Goal: Communication & Community: Submit feedback/report problem

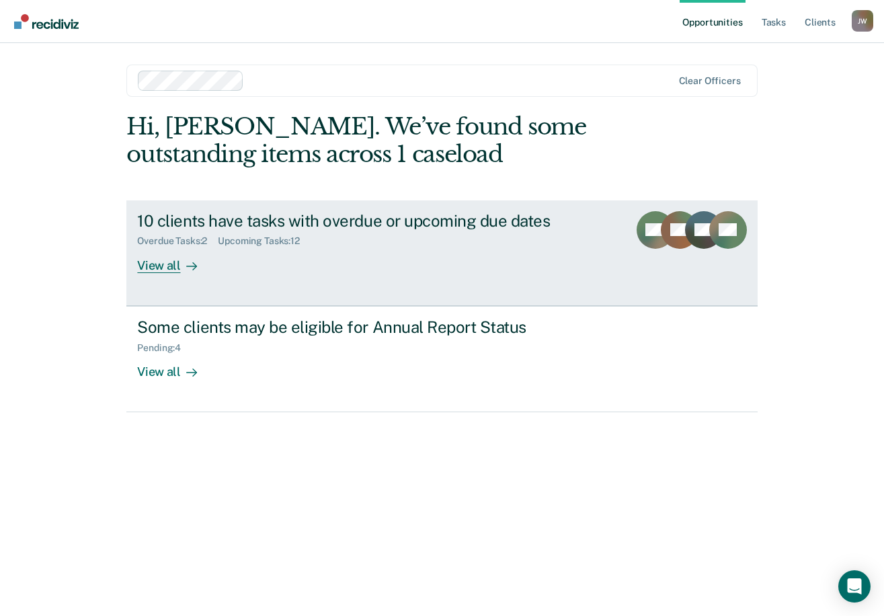
click at [262, 234] on div "Overdue Tasks : 2 Upcoming Tasks : 12" at bounding box center [373, 238] width 472 height 17
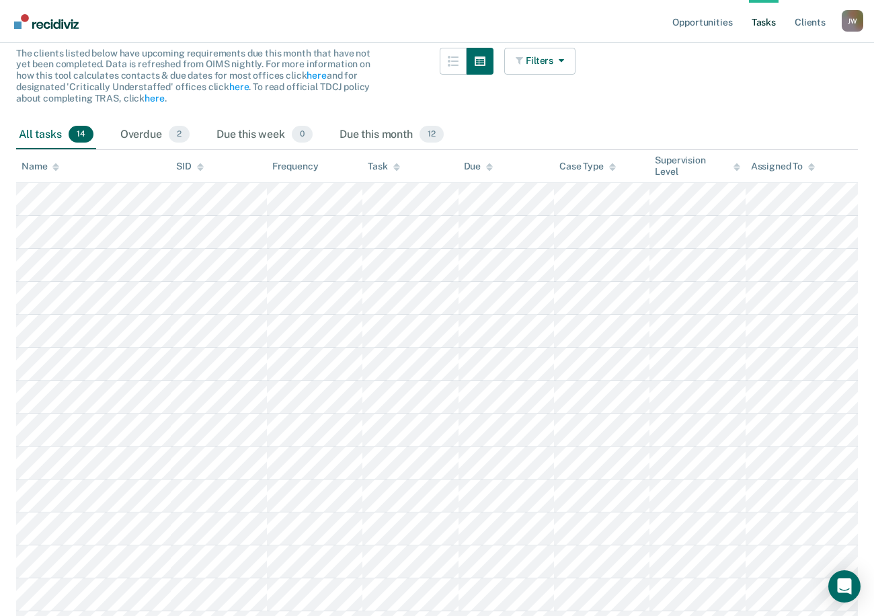
scroll to position [134, 0]
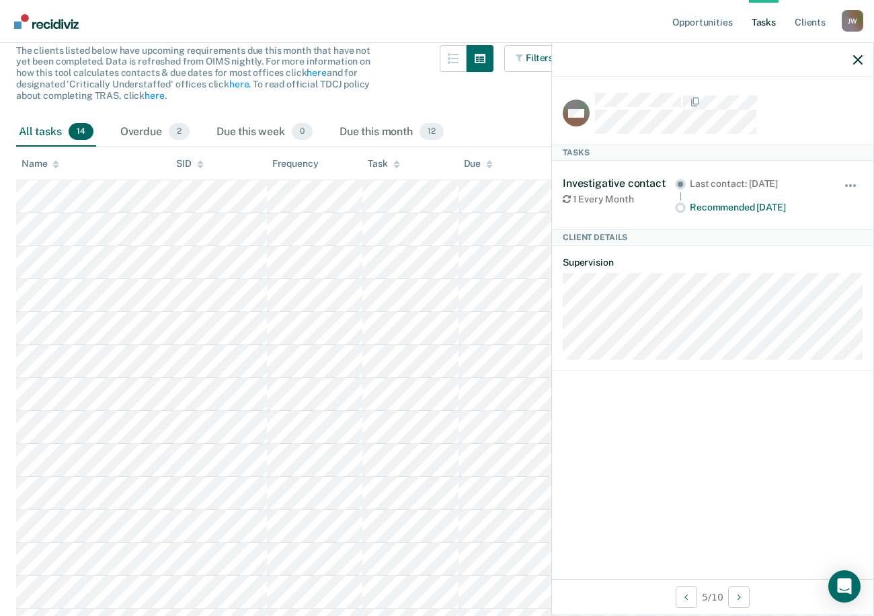
click at [637, 153] on div "Tasks" at bounding box center [712, 153] width 321 height 16
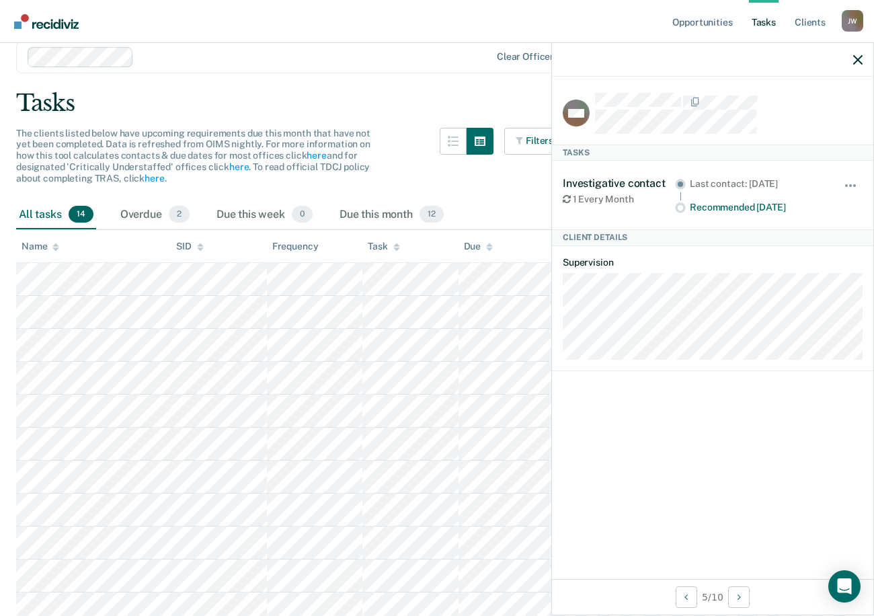
scroll to position [0, 0]
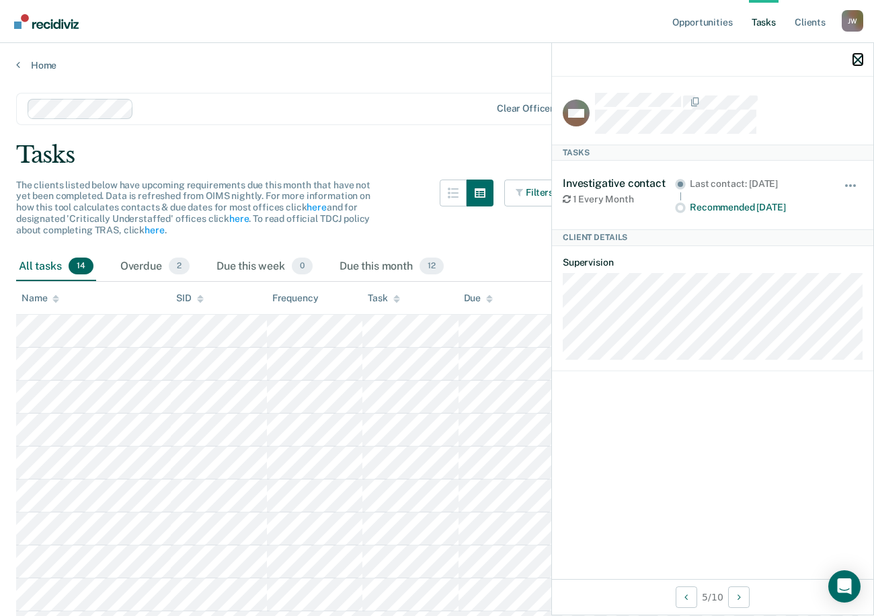
click at [861, 59] on icon "button" at bounding box center [857, 59] width 9 height 9
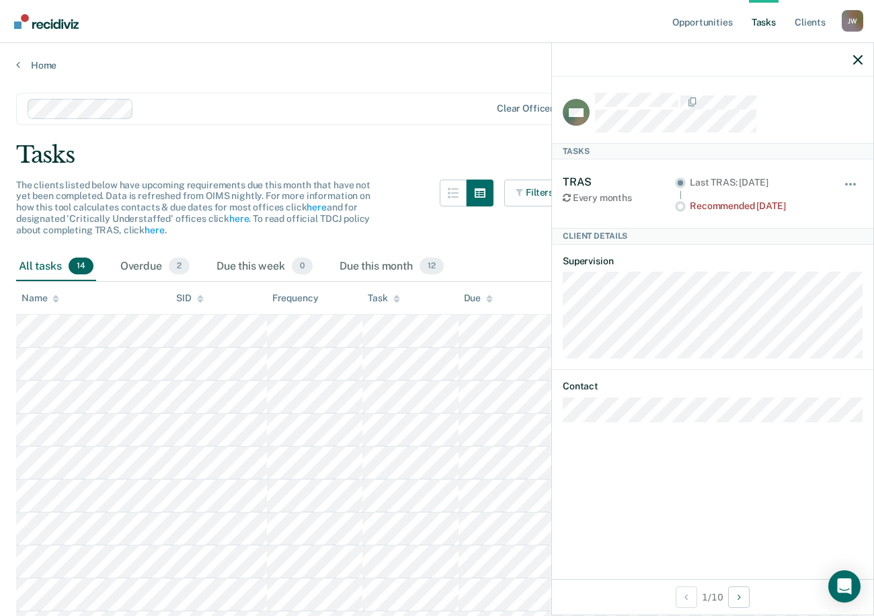
click at [243, 160] on div "Tasks" at bounding box center [437, 155] width 842 height 28
click at [13, 62] on div "Home" at bounding box center [437, 57] width 874 height 28
click at [15, 65] on div "Home" at bounding box center [437, 57] width 874 height 28
click at [17, 67] on icon at bounding box center [18, 64] width 4 height 11
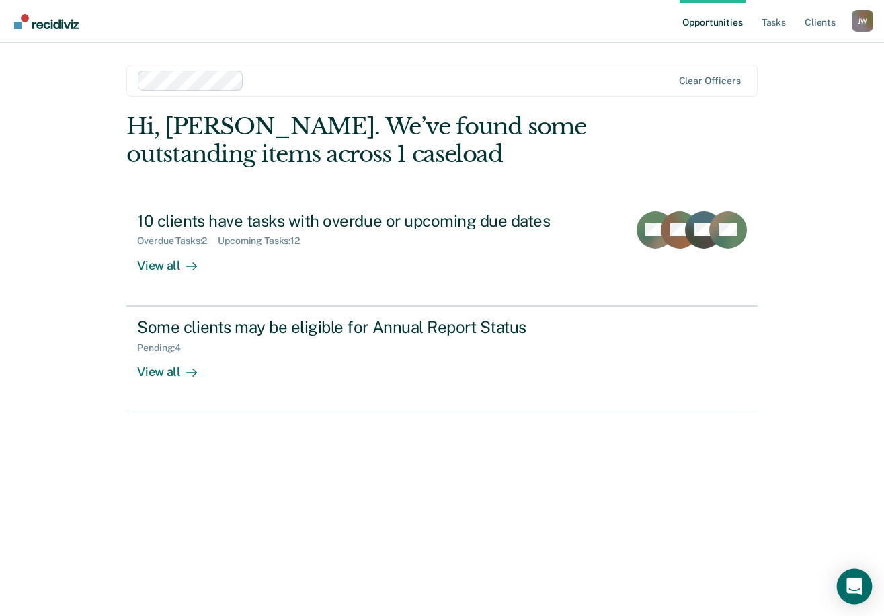
click at [854, 588] on icon "Open Intercom Messenger" at bounding box center [854, 586] width 15 height 17
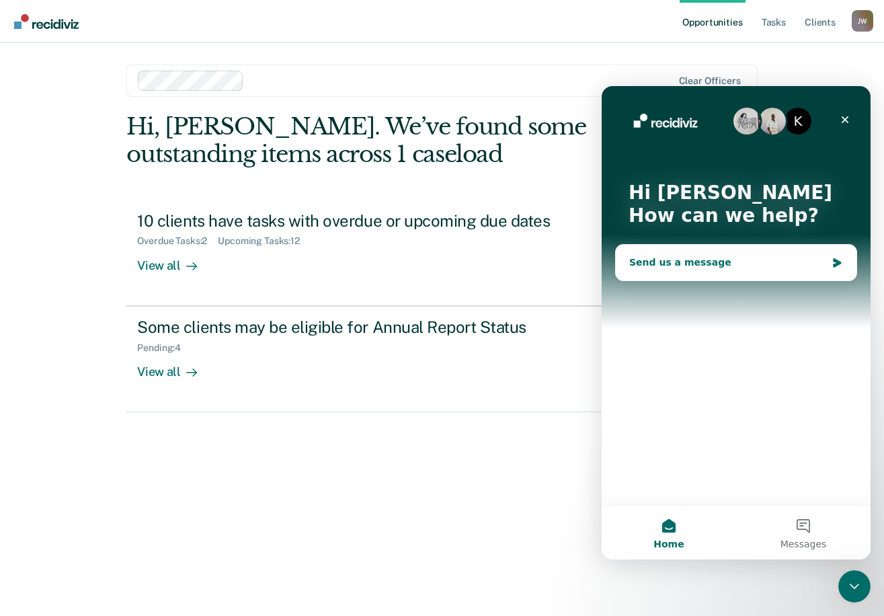
click at [680, 269] on div "Send us a message" at bounding box center [727, 262] width 197 height 14
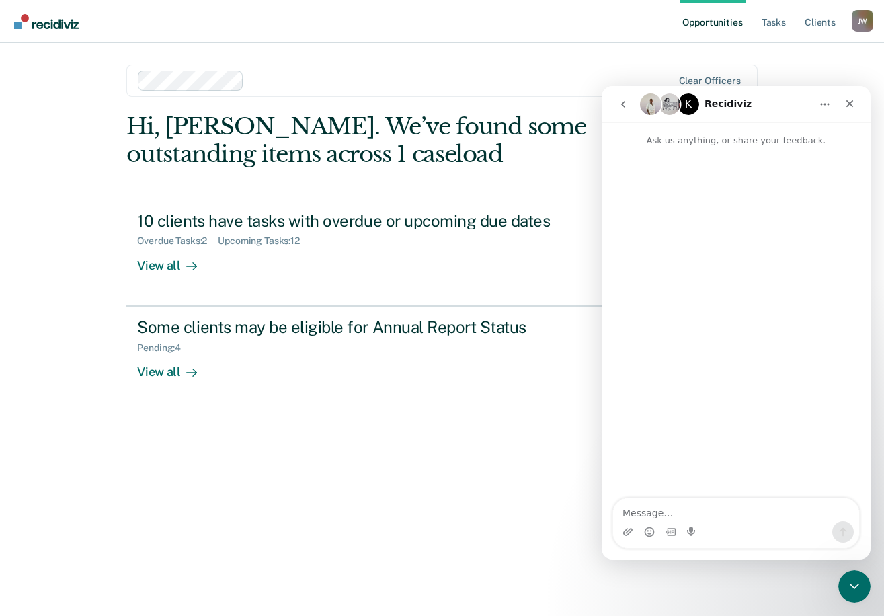
click at [732, 514] on textarea "Message…" at bounding box center [736, 509] width 246 height 23
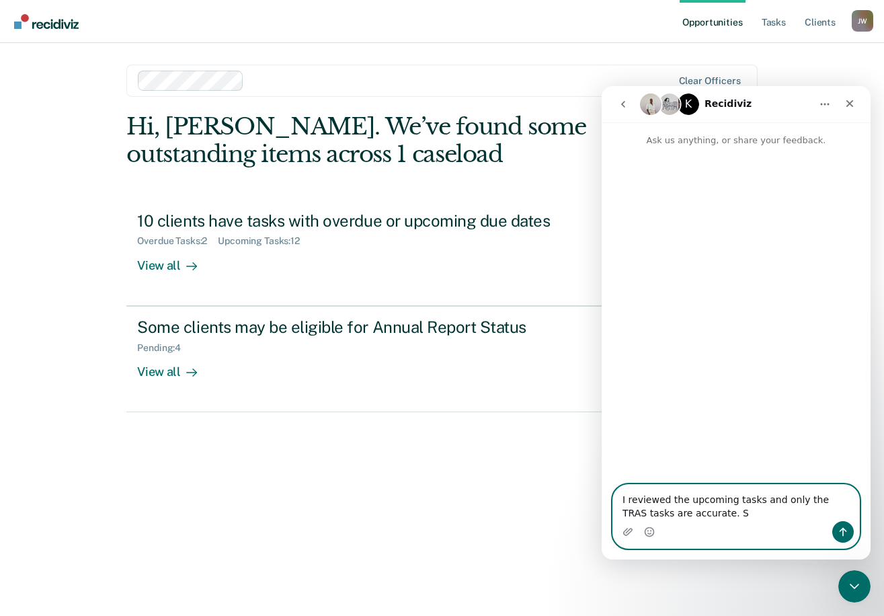
click at [715, 508] on textarea "I reviewed the upcoming tasks and only the TRAS tasks are accurate. S" at bounding box center [736, 503] width 246 height 36
click at [714, 512] on textarea "I reviewed the upcoming tasks and only the TRAS tasks are accurate." at bounding box center [736, 503] width 246 height 36
type textarea "I reviewed the upcoming tasks and only the TRAS tasks are accurate."
click at [843, 535] on icon "Send a message…" at bounding box center [843, 532] width 7 height 9
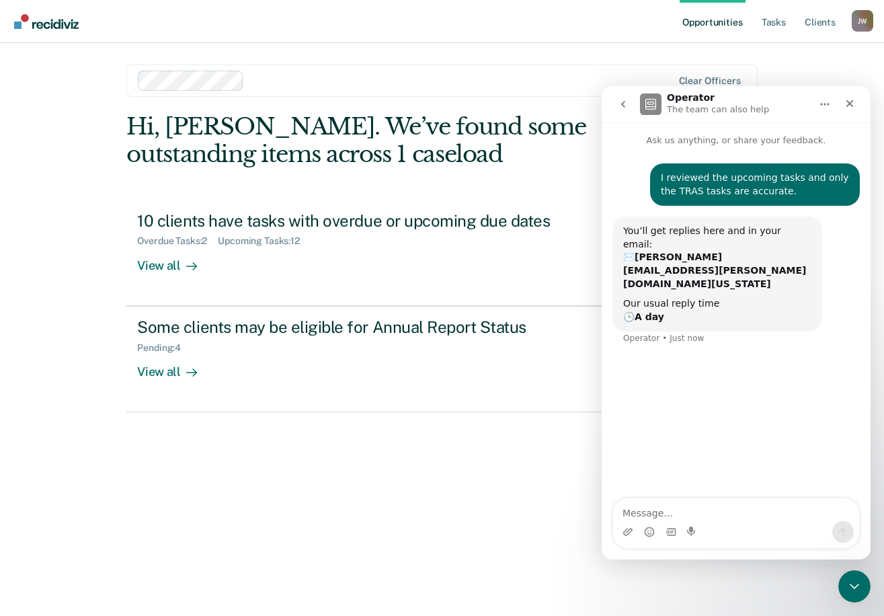
click at [284, 43] on main "Clear officers Hi, Jacob. We’ve found some outstanding items across 1 caseload …" at bounding box center [441, 313] width 663 height 541
